Goal: Check status: Check status

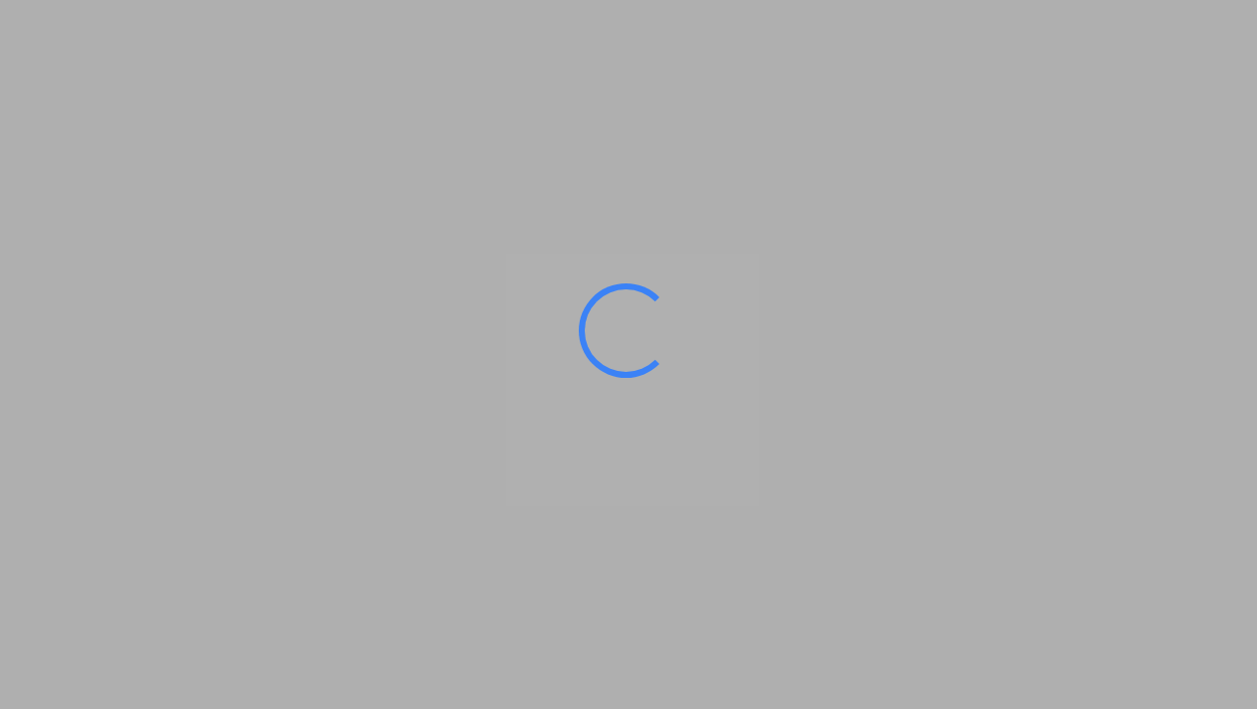
click at [945, 145] on ms-splash-screen at bounding box center [628, 354] width 1257 height 709
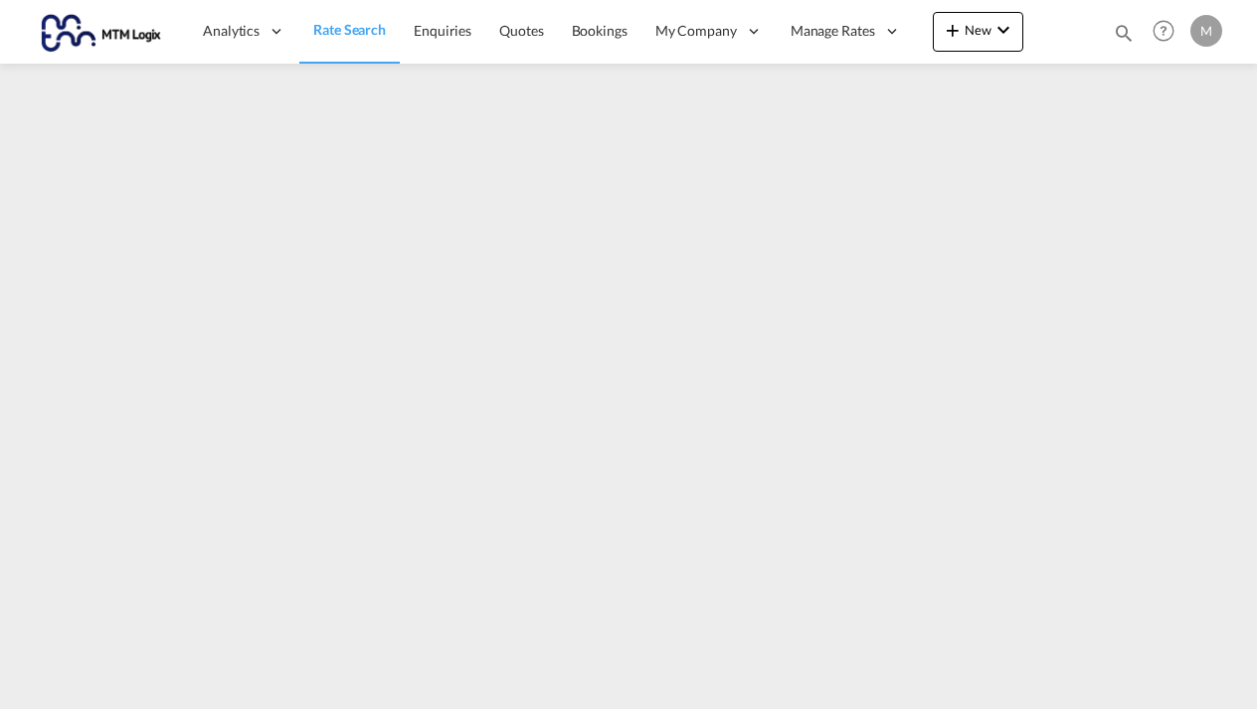
click at [1124, 34] on md-icon "icon-magnify" at bounding box center [1123, 33] width 22 height 22
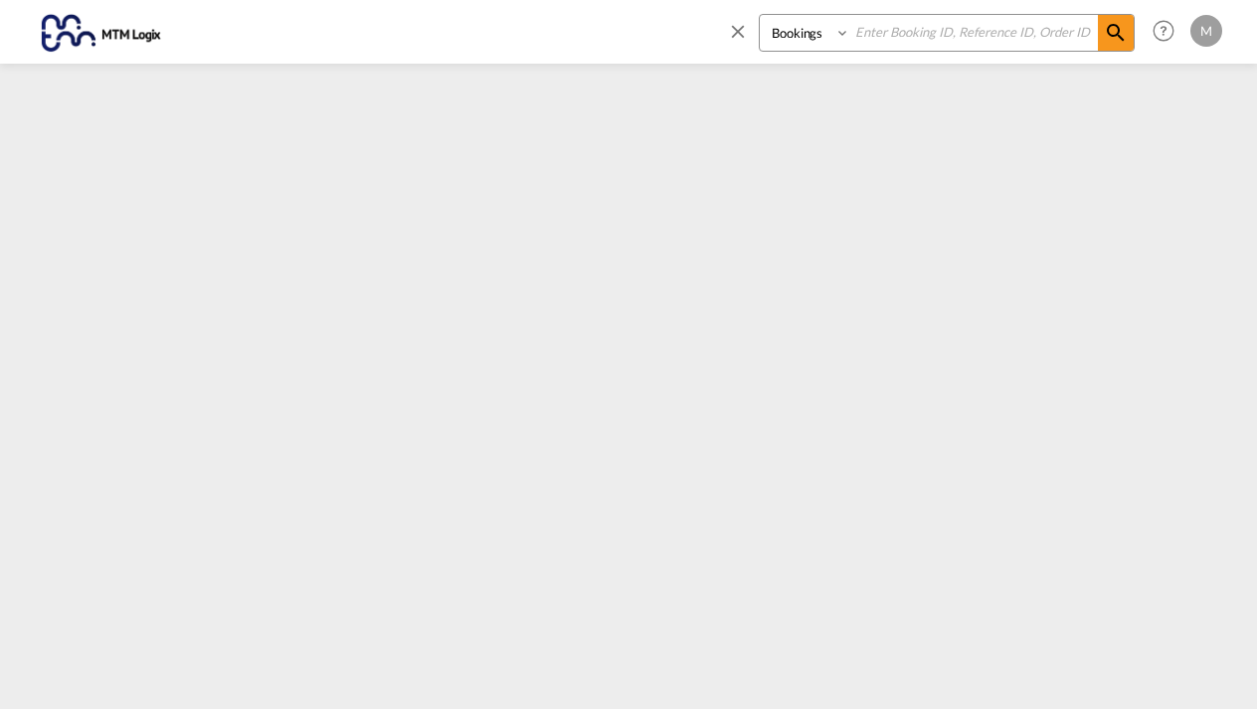
select select "Quotes"
click at [879, 27] on input at bounding box center [974, 32] width 248 height 35
type input "MTM000001120"
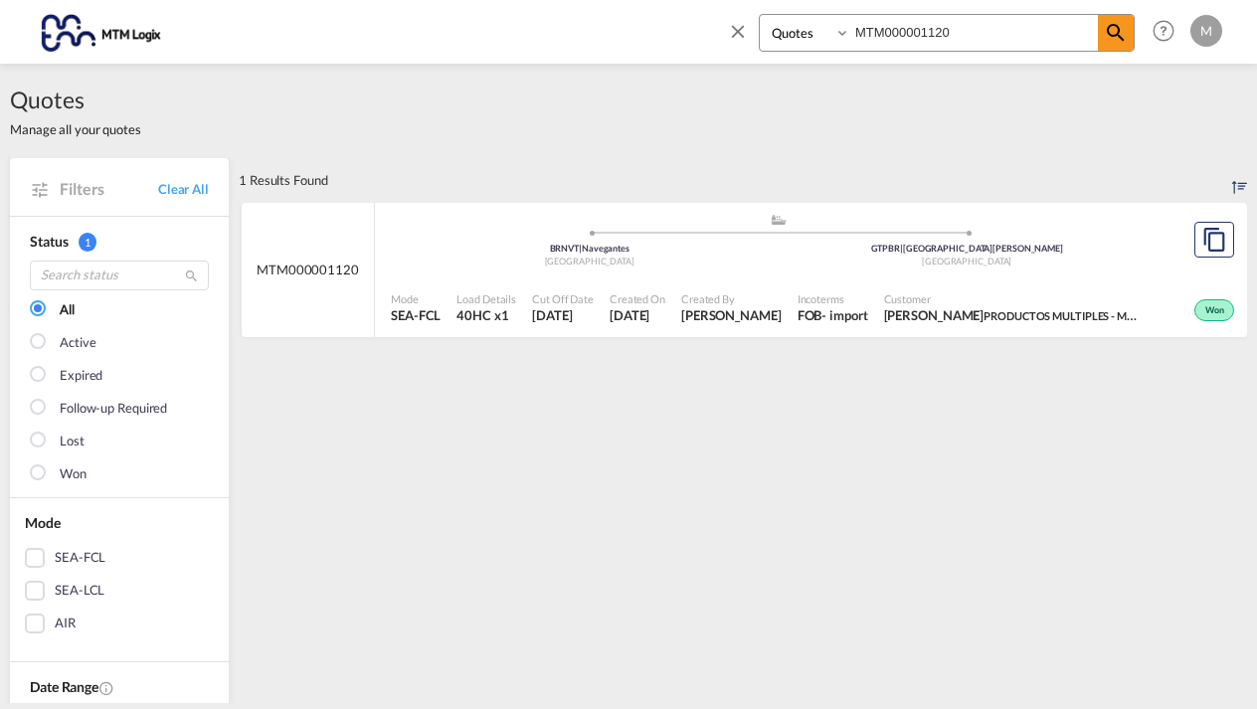
click at [1109, 265] on div "[GEOGRAPHIC_DATA]" at bounding box center [967, 262] width 378 height 13
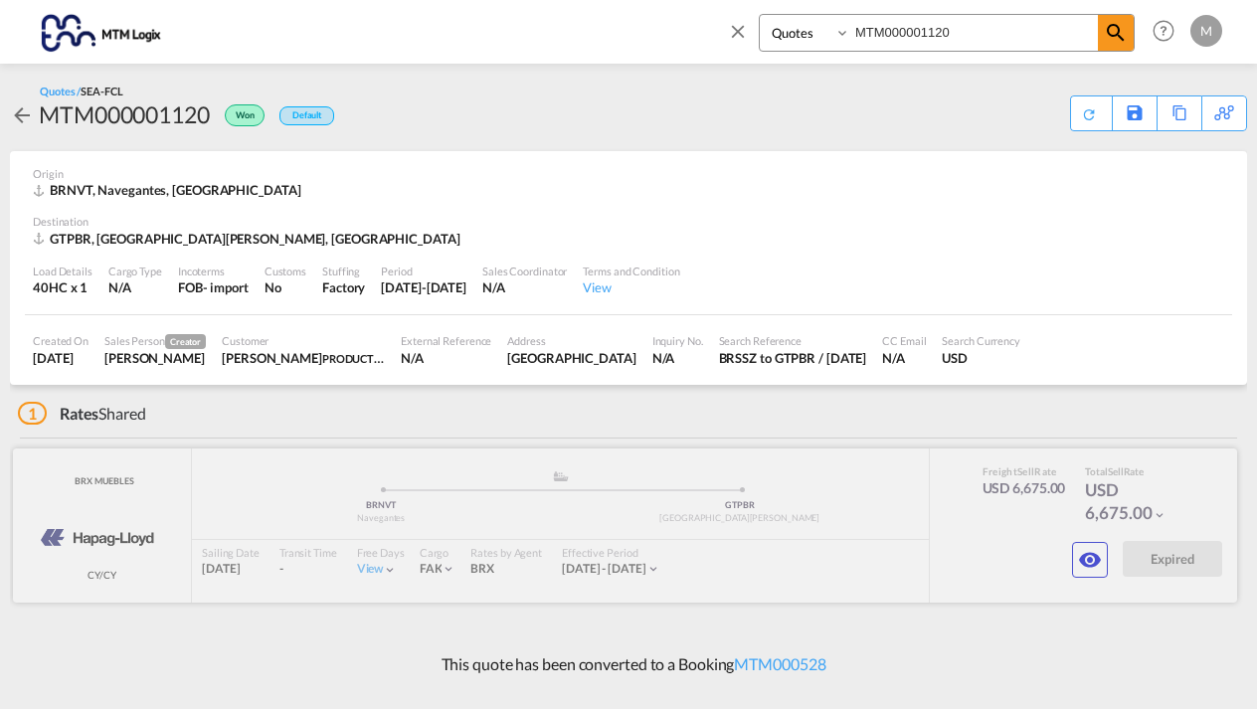
click at [1089, 563] on md-icon "icon-eye" at bounding box center [1090, 560] width 24 height 24
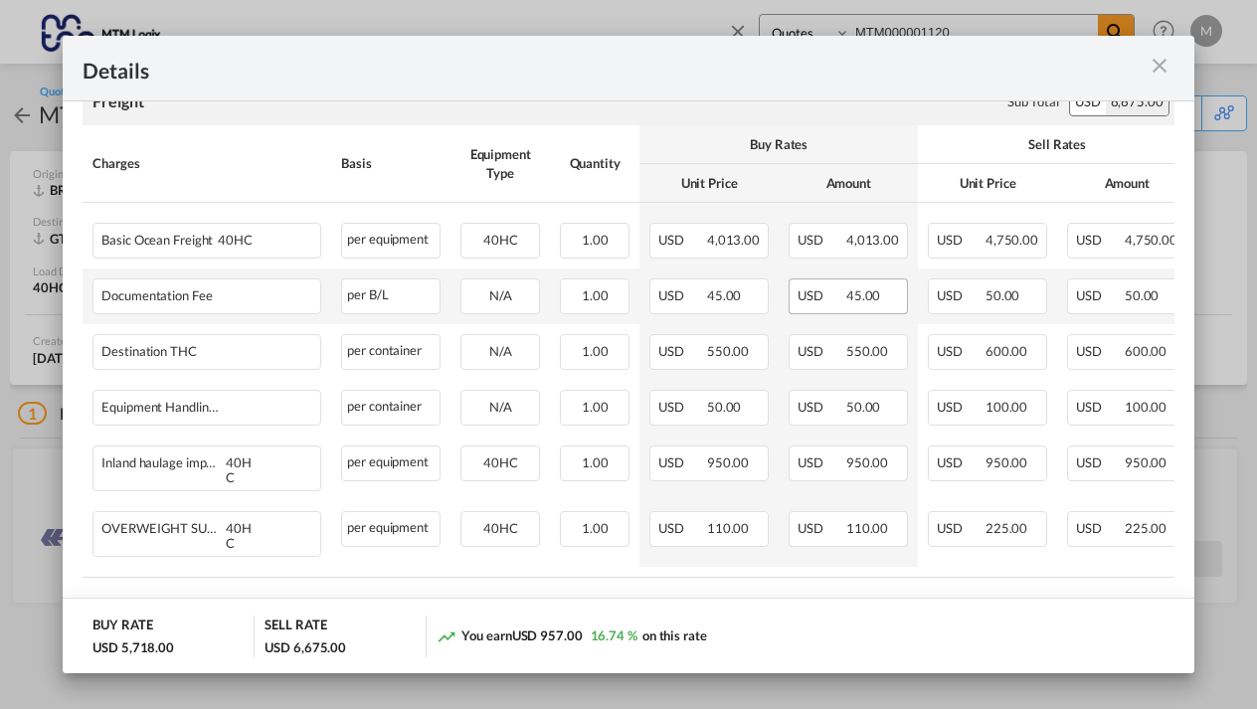
scroll to position [369, 0]
click at [1156, 59] on md-icon "icon-close m-3 fg-AAA8AD cursor" at bounding box center [1159, 66] width 24 height 24
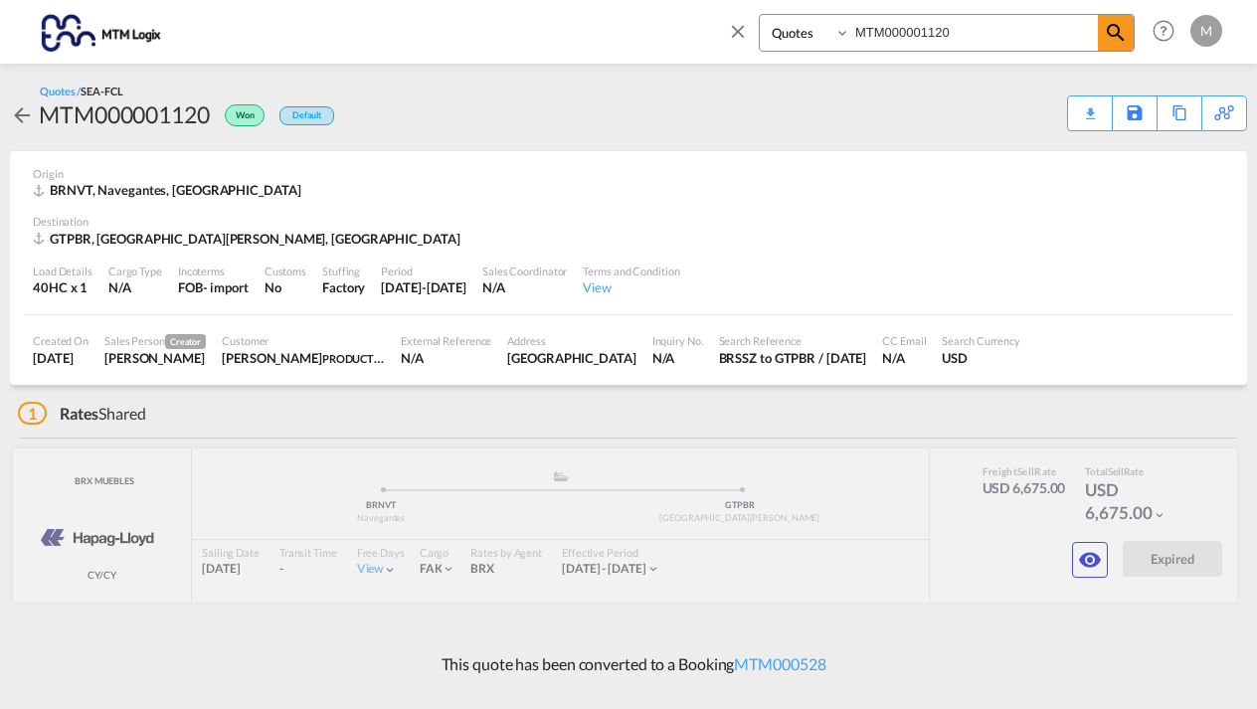
select select "Shipments"
click at [965, 33] on input "MTM000001120" at bounding box center [974, 32] width 248 height 35
type input "MTM000762"
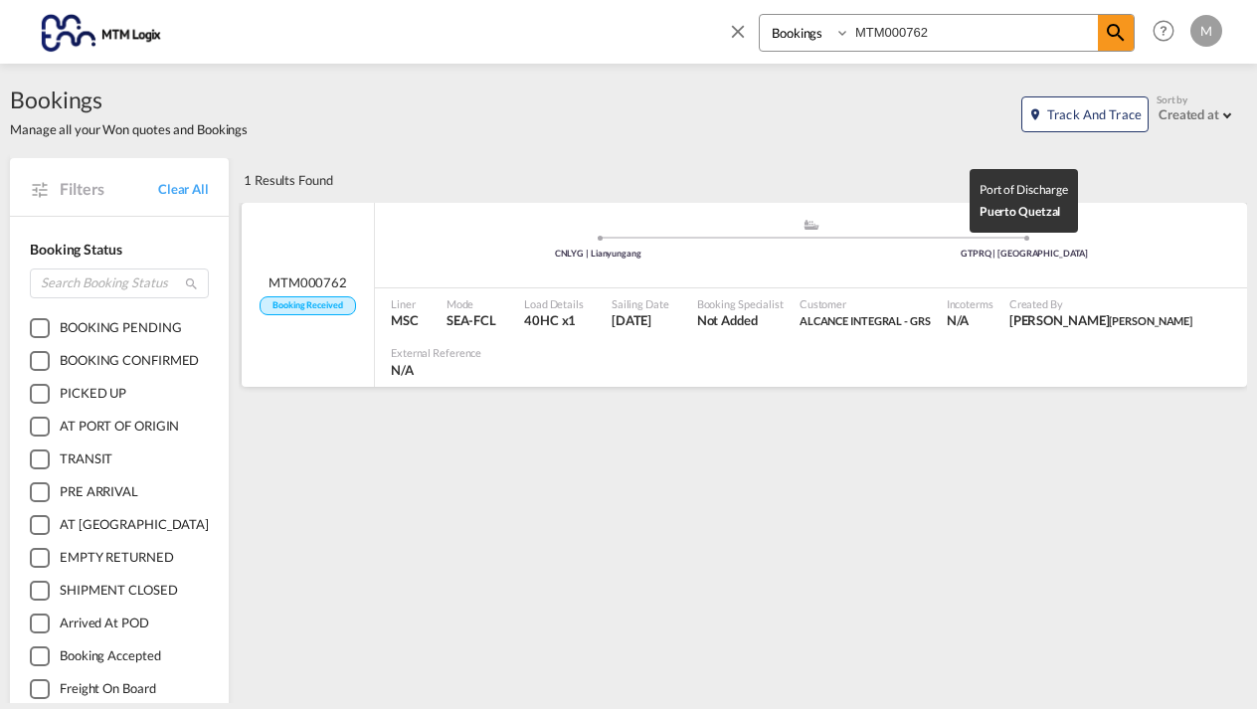
click at [1157, 255] on div "GTPRQ | Puerto Quetzal" at bounding box center [1024, 254] width 427 height 13
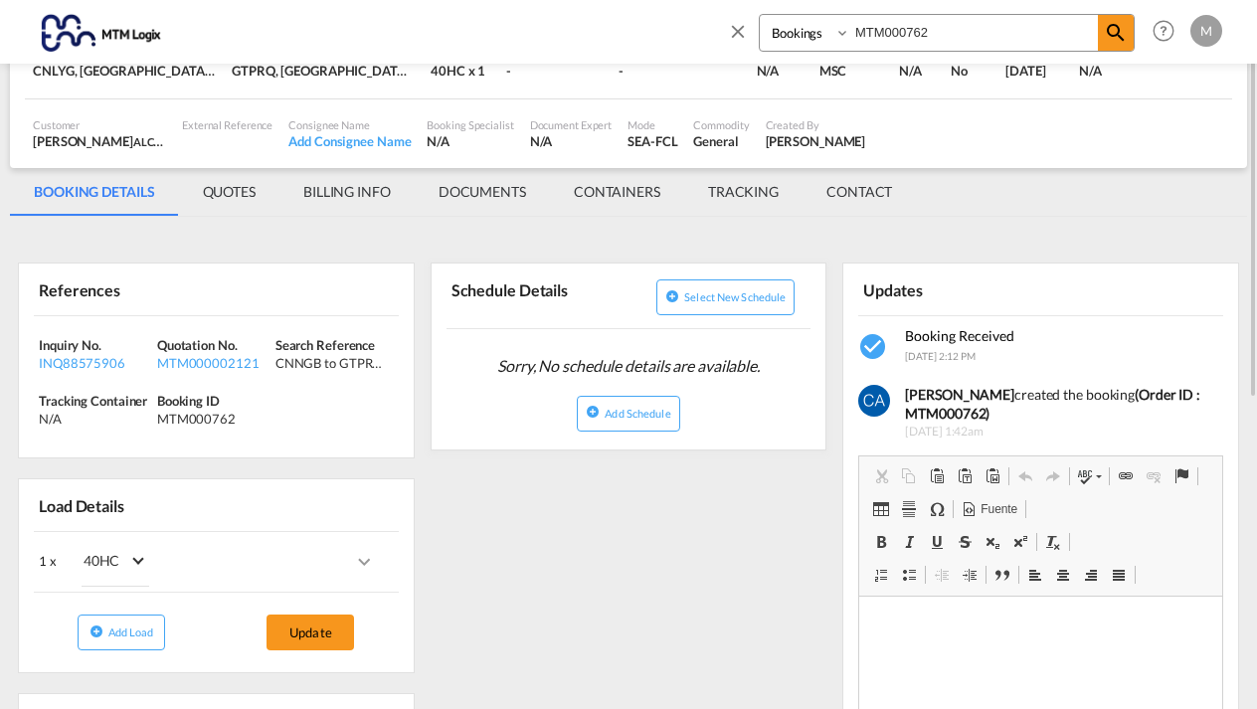
scroll to position [137, 0]
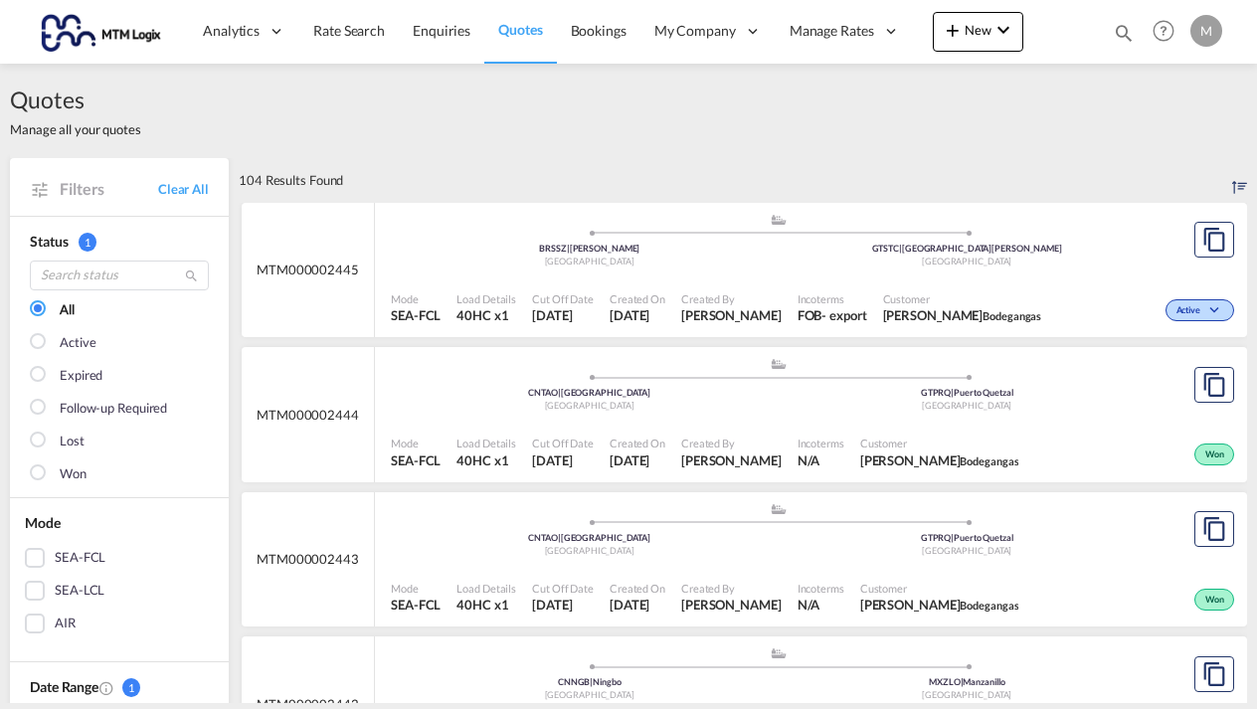
click at [1122, 29] on md-icon "icon-magnify" at bounding box center [1123, 33] width 22 height 22
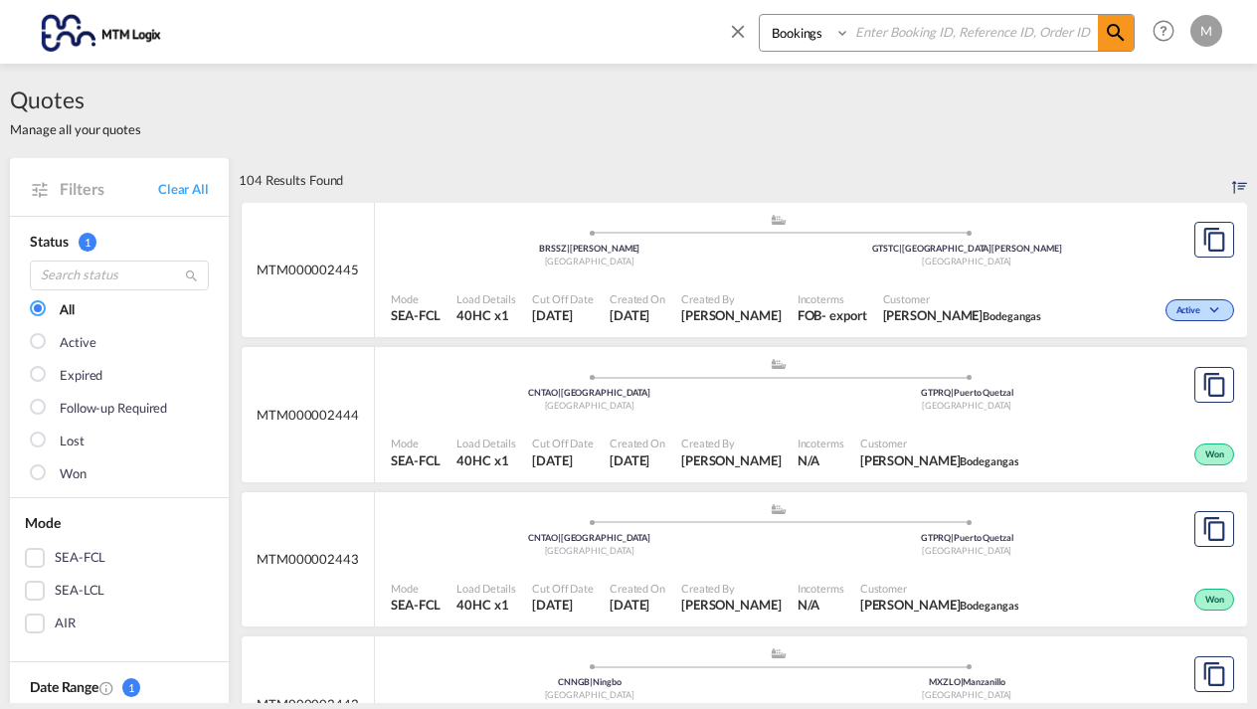
select select "Quotes"
click at [879, 24] on input at bounding box center [974, 32] width 248 height 35
type input "MTM000002121"
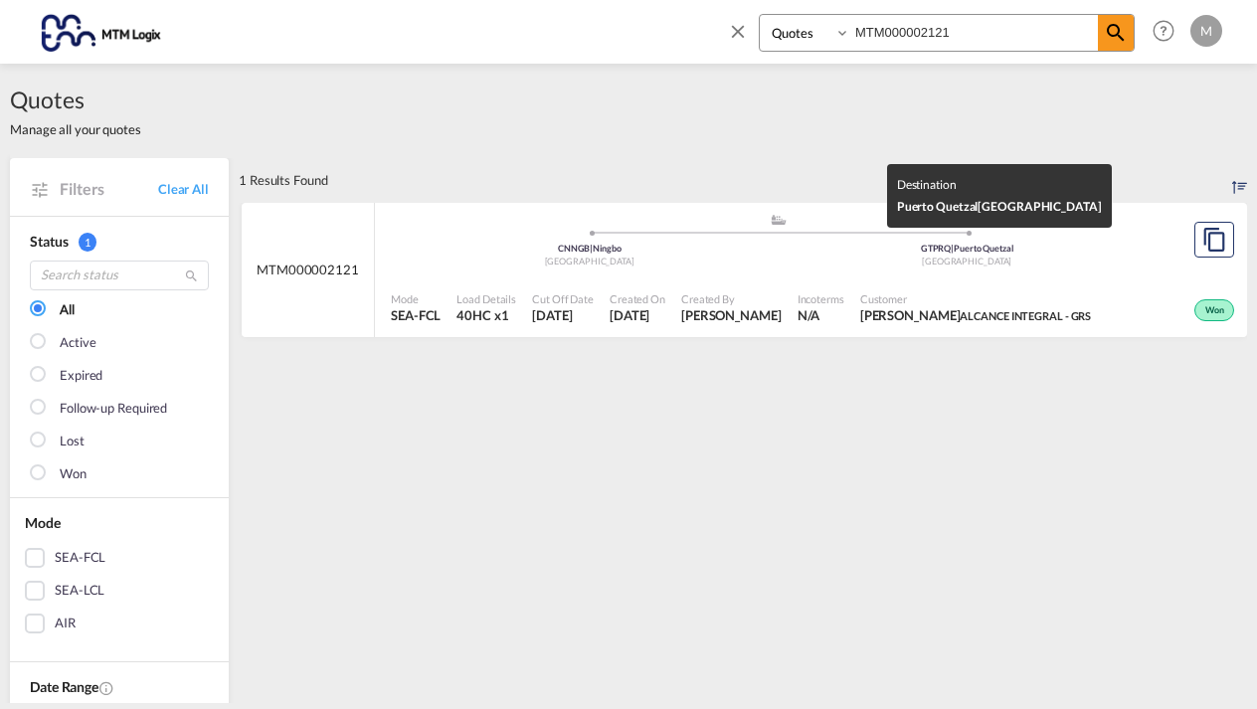
click at [1092, 256] on div "[GEOGRAPHIC_DATA]" at bounding box center [967, 262] width 378 height 13
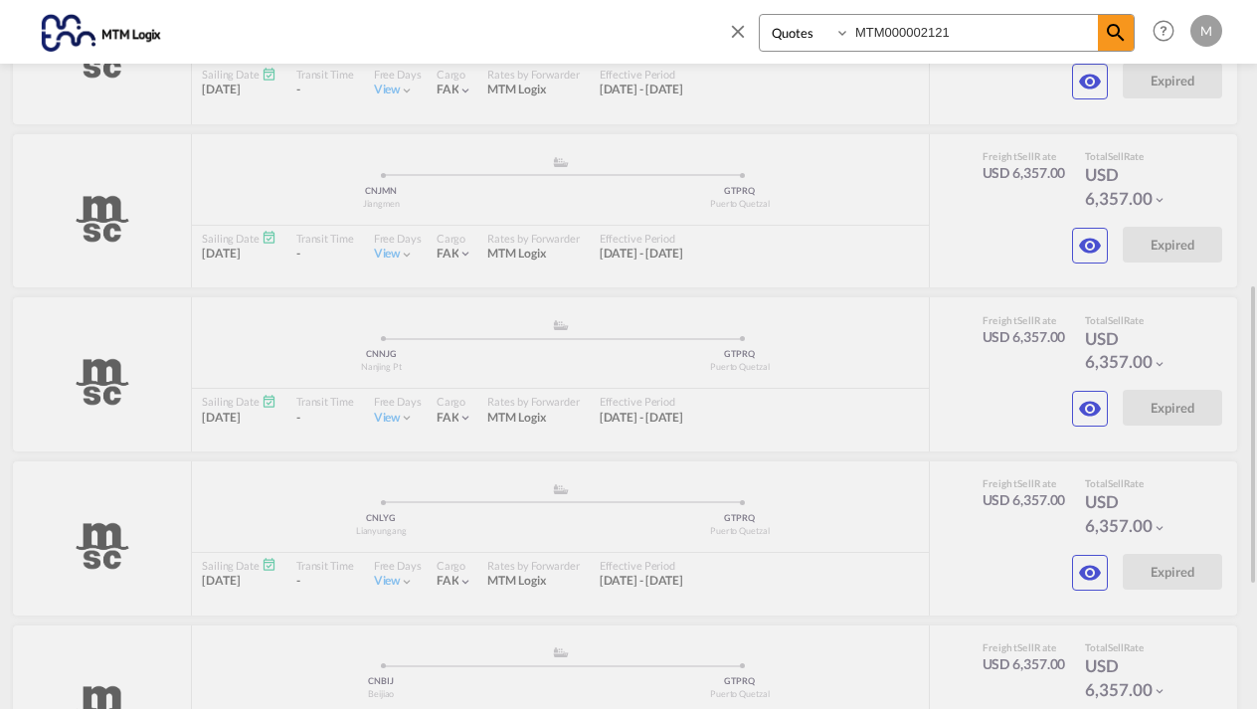
scroll to position [670, 0]
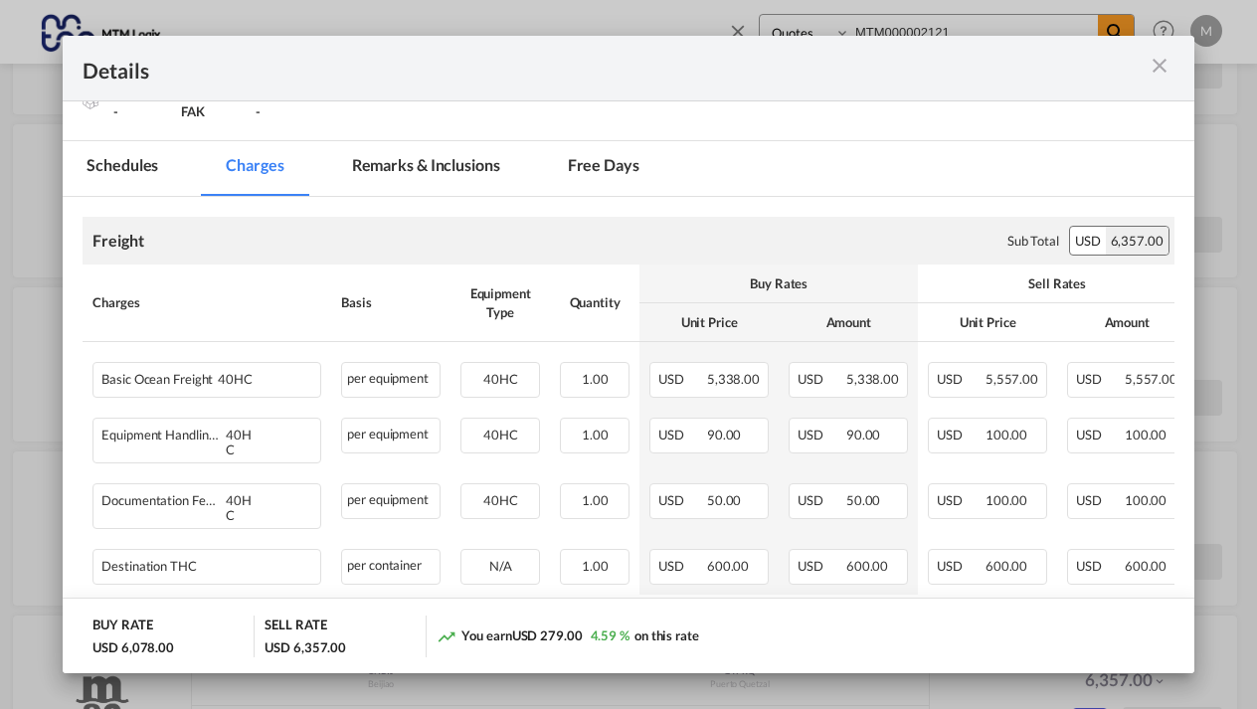
scroll to position [232, 0]
click at [1159, 68] on md-icon "icon-close m-3 fg-AAA8AD cursor" at bounding box center [1159, 66] width 24 height 24
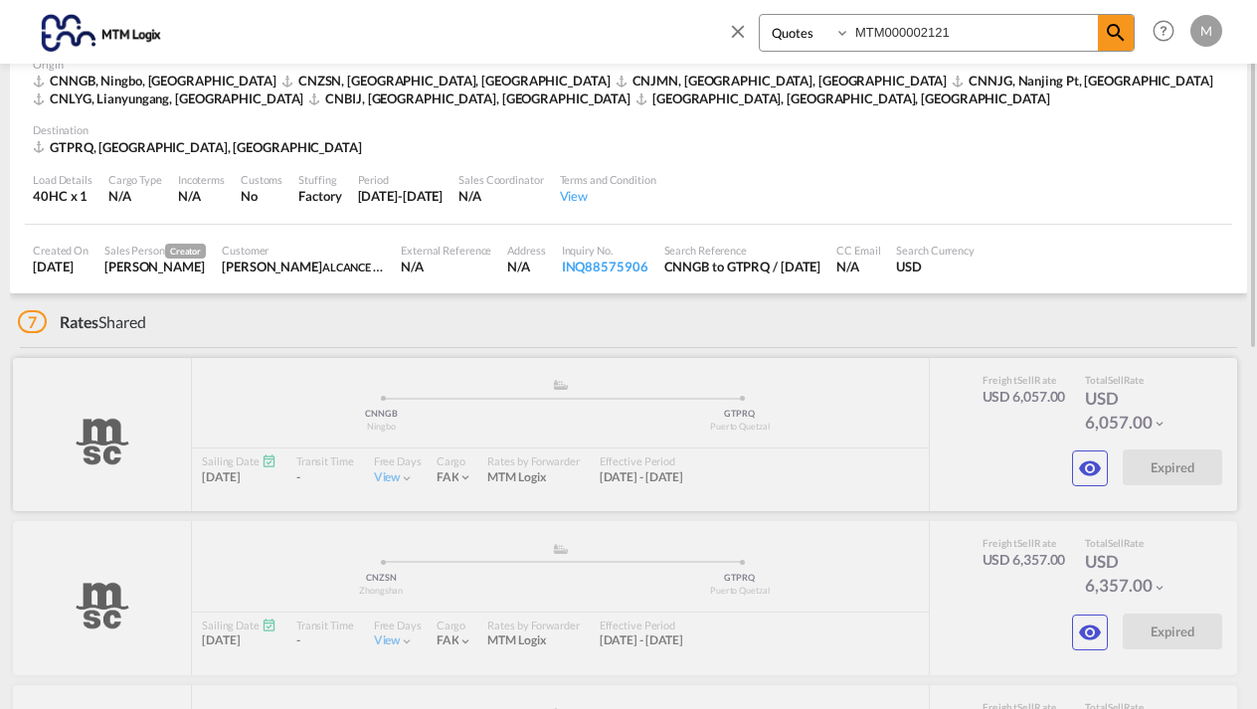
scroll to position [110, 0]
click at [1086, 462] on md-icon "icon-eye" at bounding box center [1090, 467] width 24 height 24
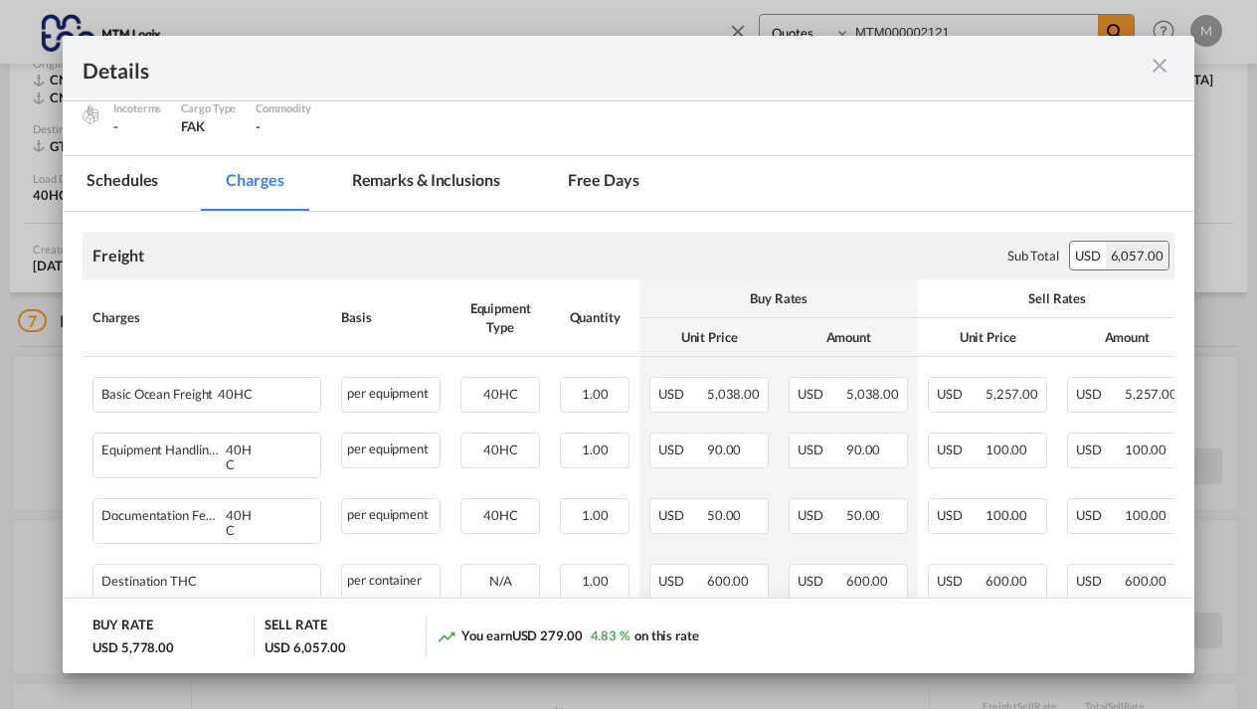
scroll to position [248, 0]
